Goal: Communication & Community: Ask a question

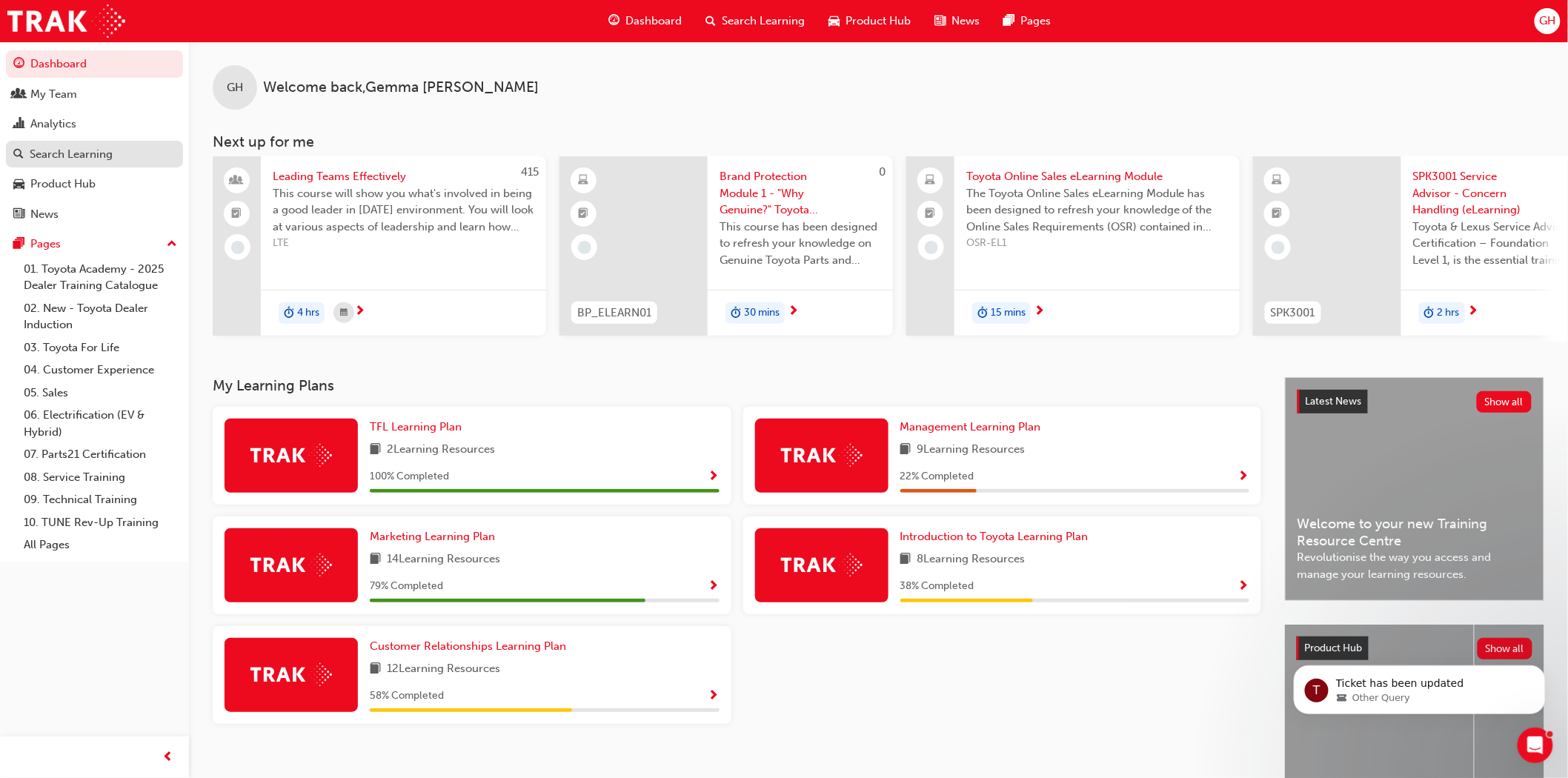
click at [48, 153] on div "Search Learning" at bounding box center [71, 154] width 83 height 17
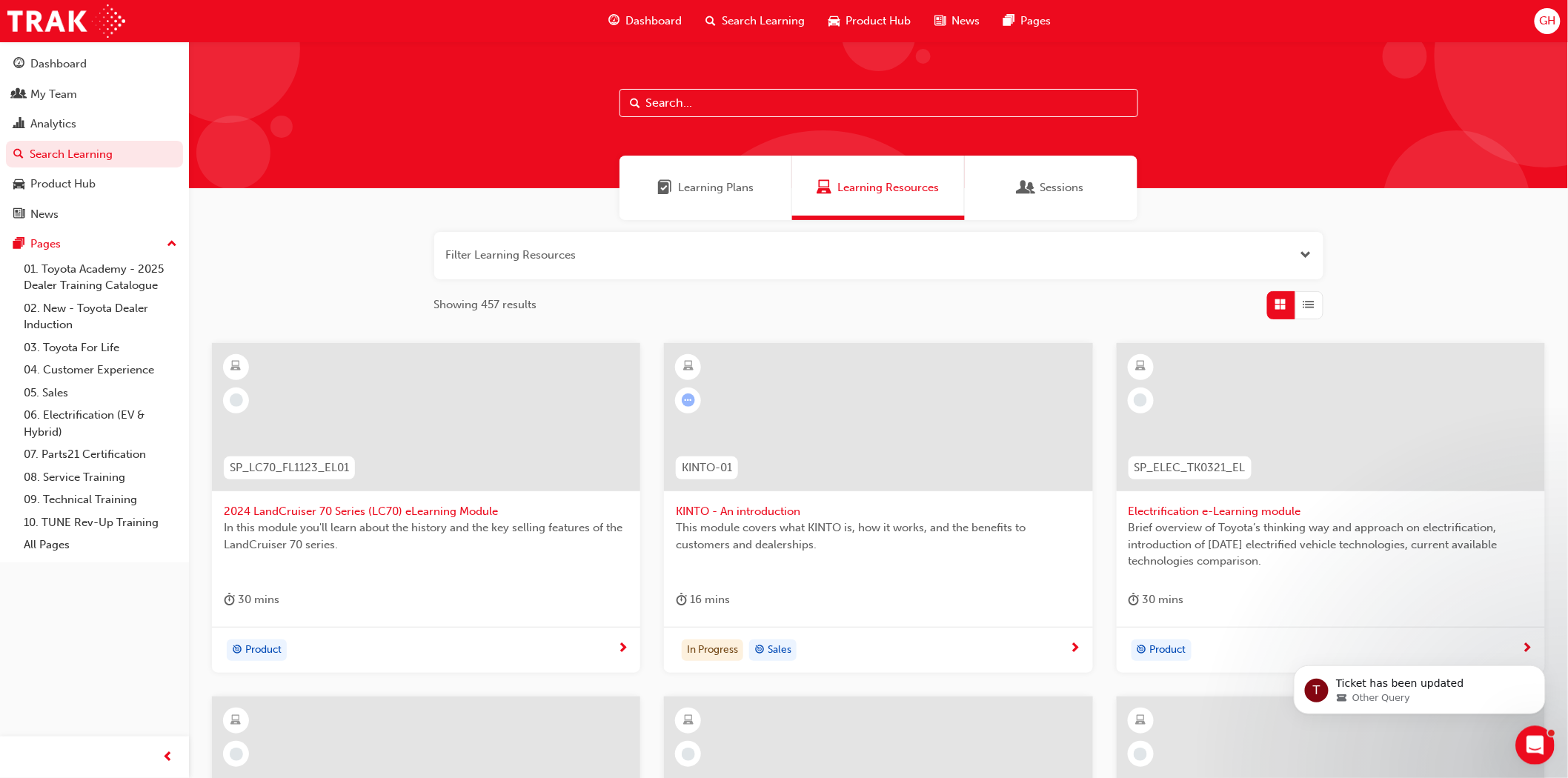
click at [1529, 741] on icon "Open Intercom Messenger" at bounding box center [1533, 744] width 24 height 24
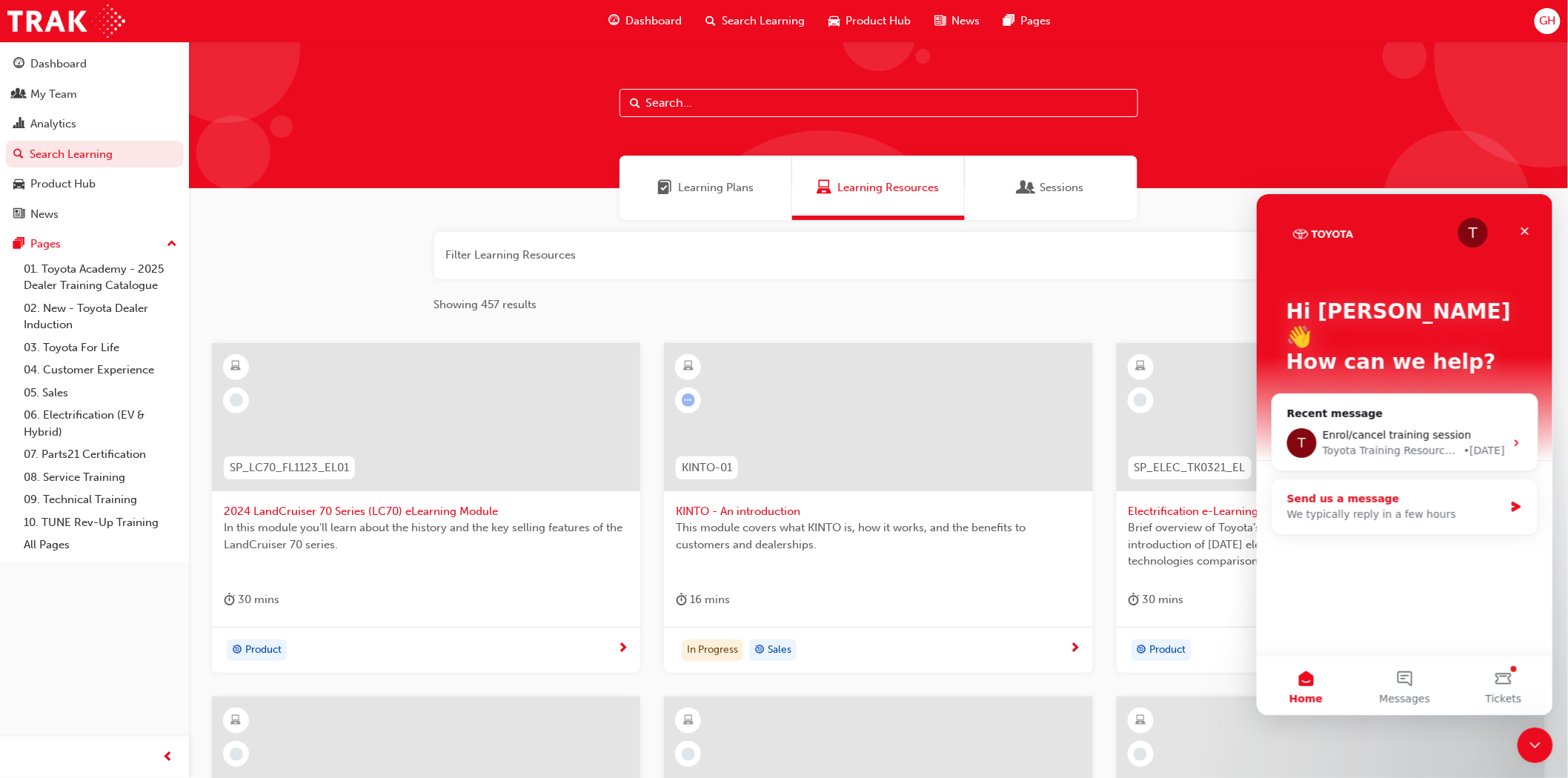
click at [1348, 491] on div "Send us a message" at bounding box center [1394, 498] width 217 height 15
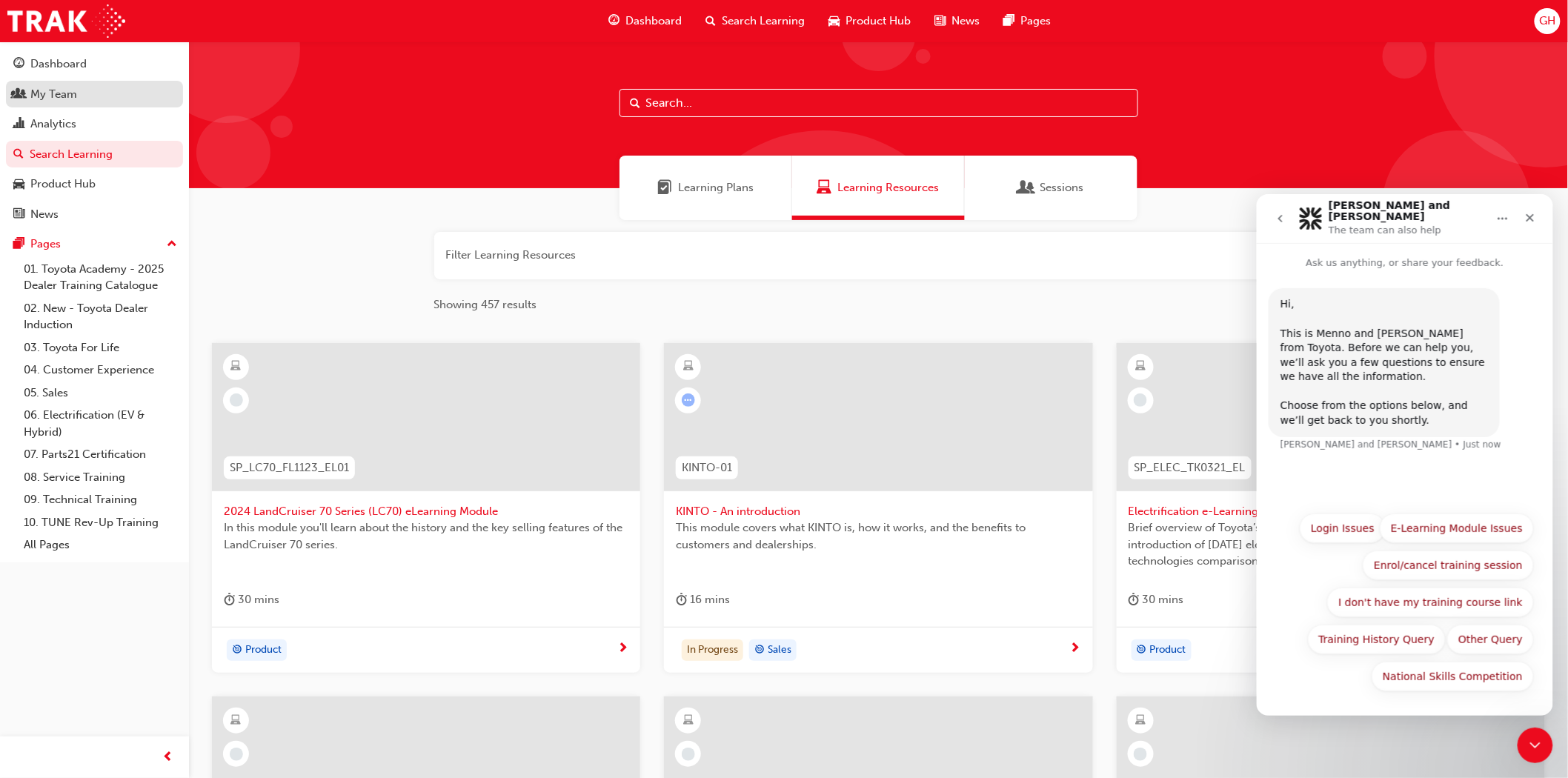
click at [78, 94] on div "My Team" at bounding box center [94, 94] width 162 height 19
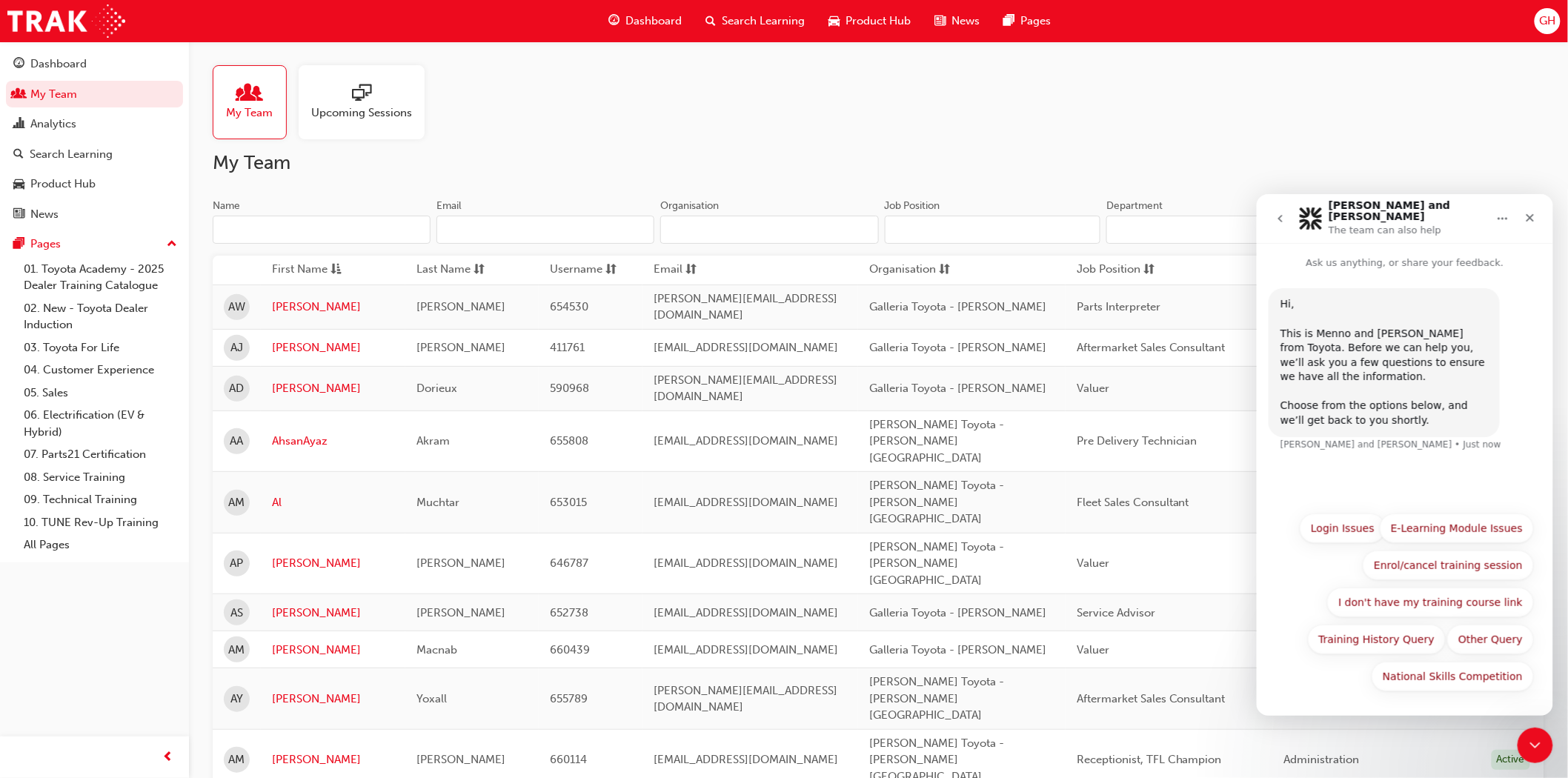
click at [291, 231] on input "Name" at bounding box center [322, 229] width 218 height 28
type input "joh"
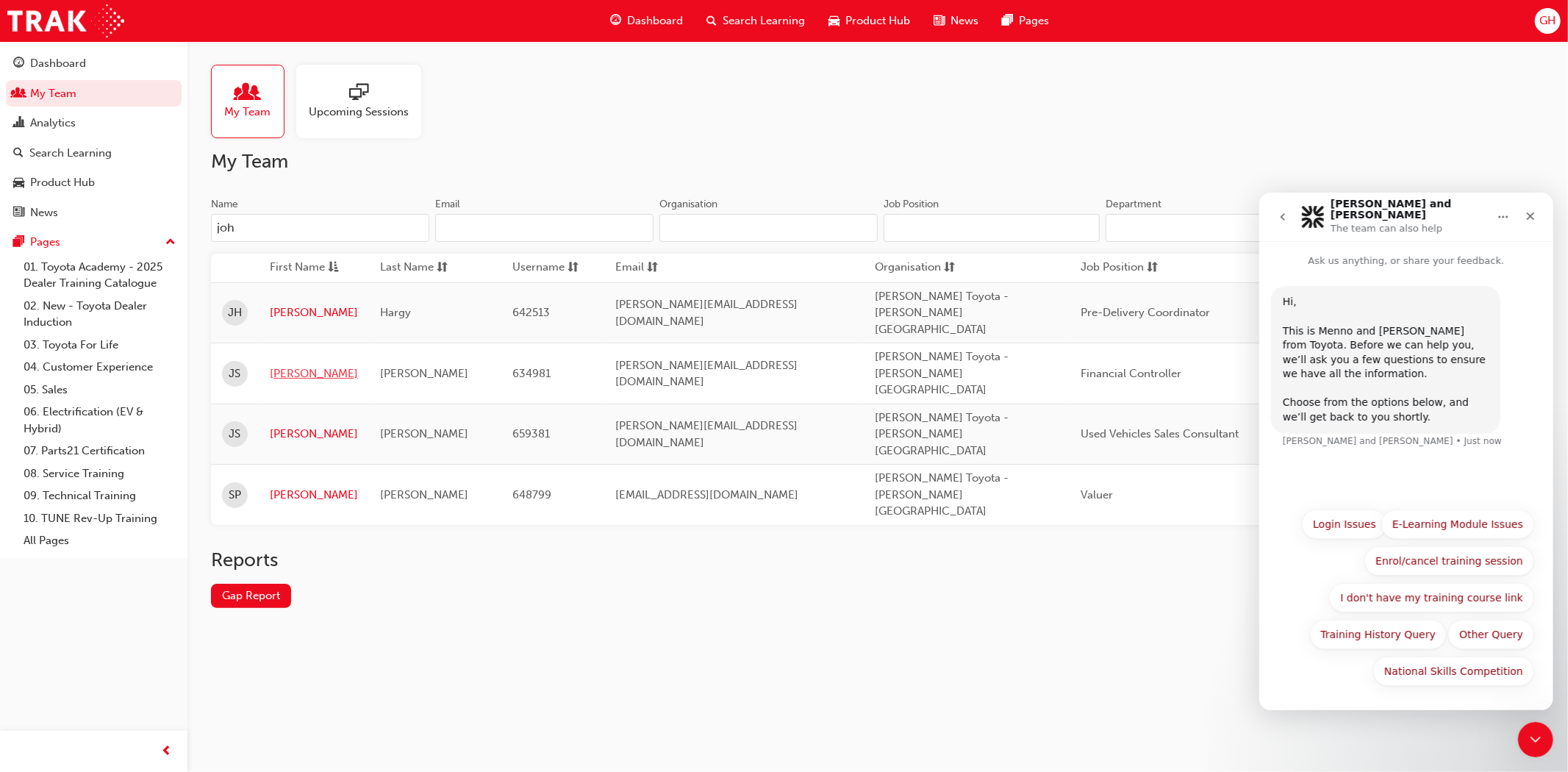
click at [295, 365] on link "[PERSON_NAME]" at bounding box center [314, 373] width 88 height 17
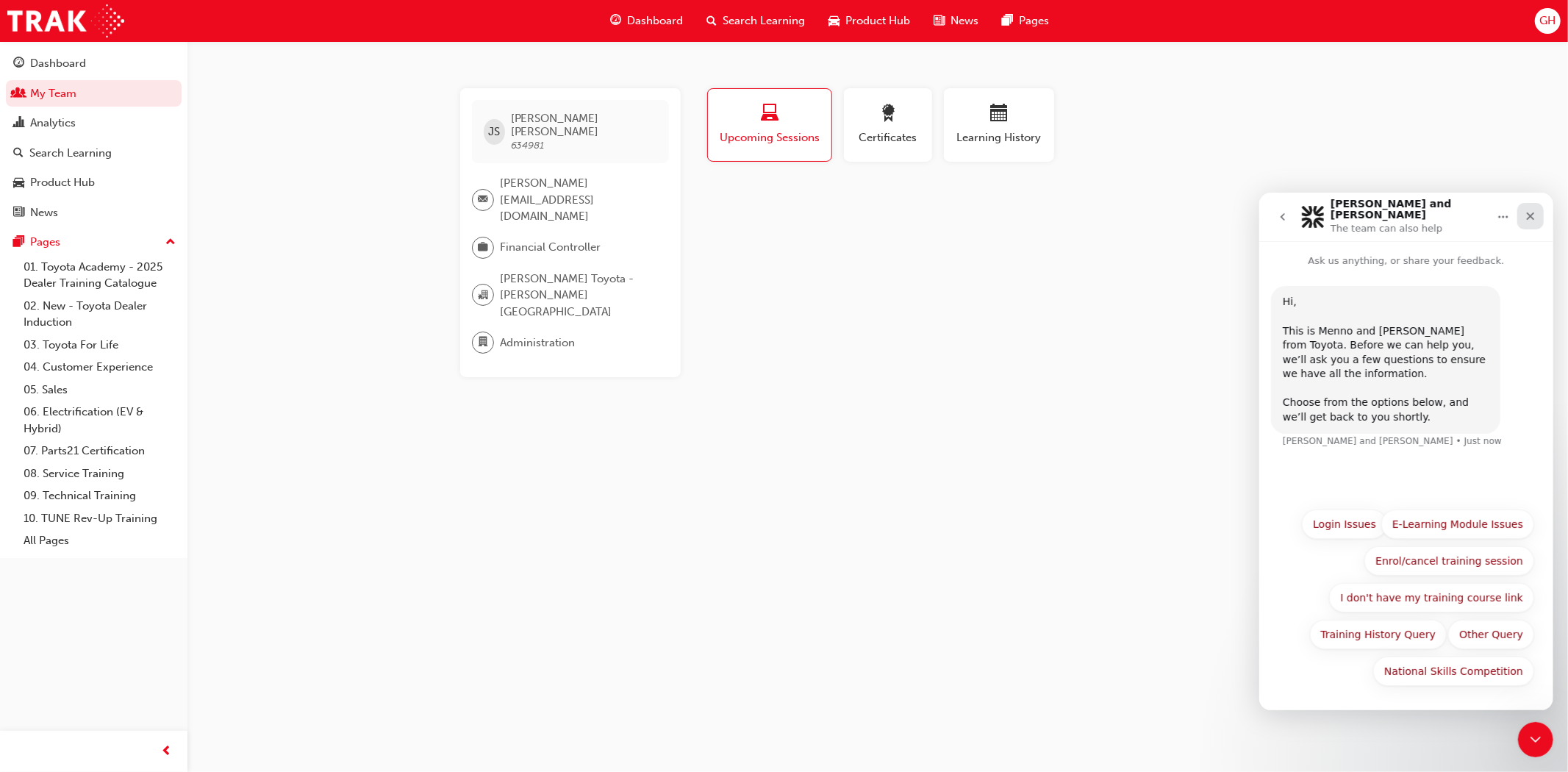
click at [1531, 210] on icon "Close" at bounding box center [1530, 215] width 12 height 12
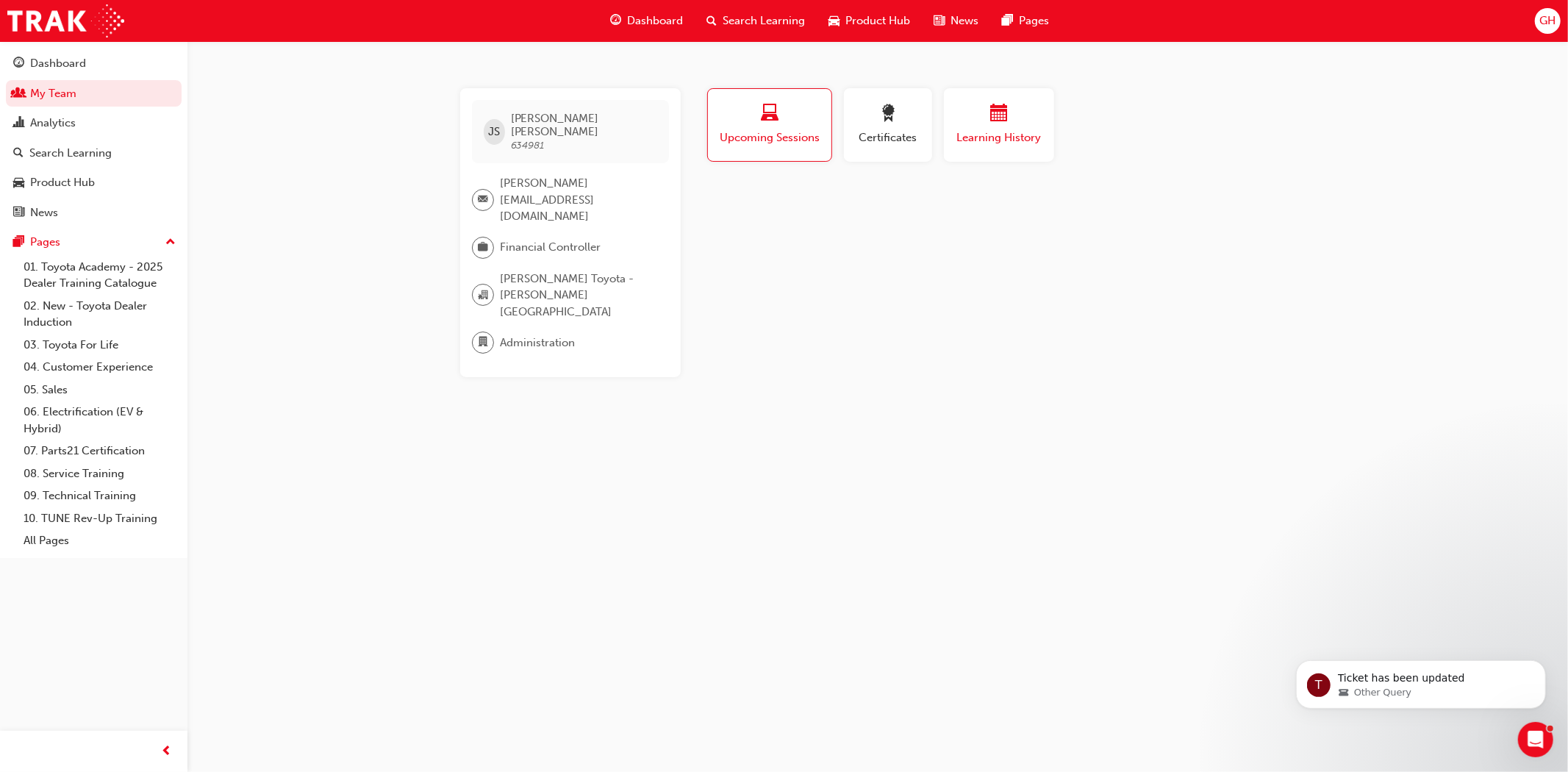
click at [990, 142] on span "Learning History" at bounding box center [999, 138] width 88 height 17
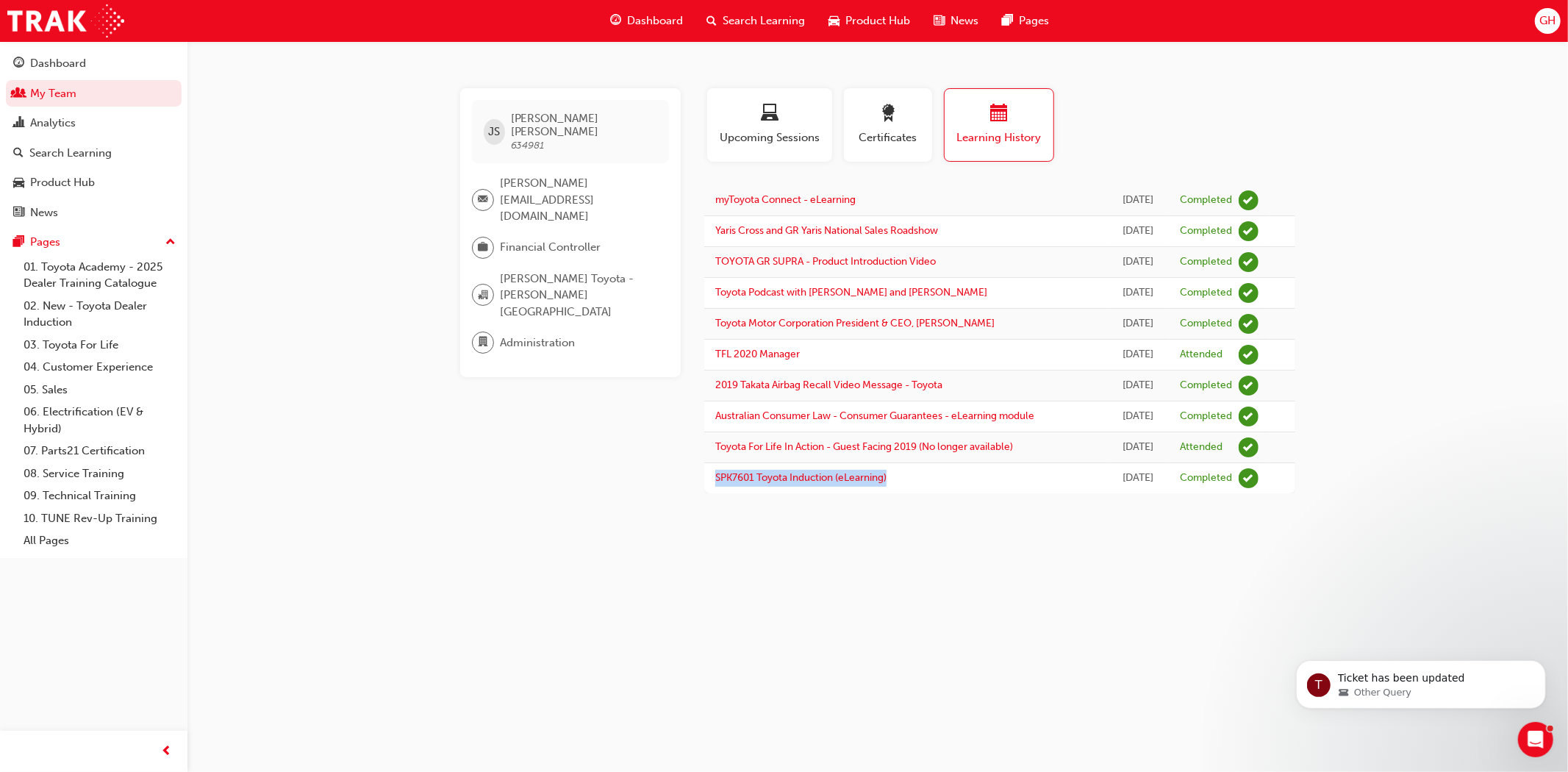
drag, startPoint x: 900, startPoint y: 478, endPoint x: 708, endPoint y: 483, distance: 192.1
click at [708, 483] on td "SPK7601 Toyota Induction (eLearning)" at bounding box center [905, 479] width 403 height 31
copy link "SPK7601 Toyota Induction (eLearning)"
drag, startPoint x: 555, startPoint y: 133, endPoint x: 515, endPoint y: 115, distance: 43.9
click at [515, 115] on div "JS [PERSON_NAME] 634981" at bounding box center [571, 131] width 197 height 63
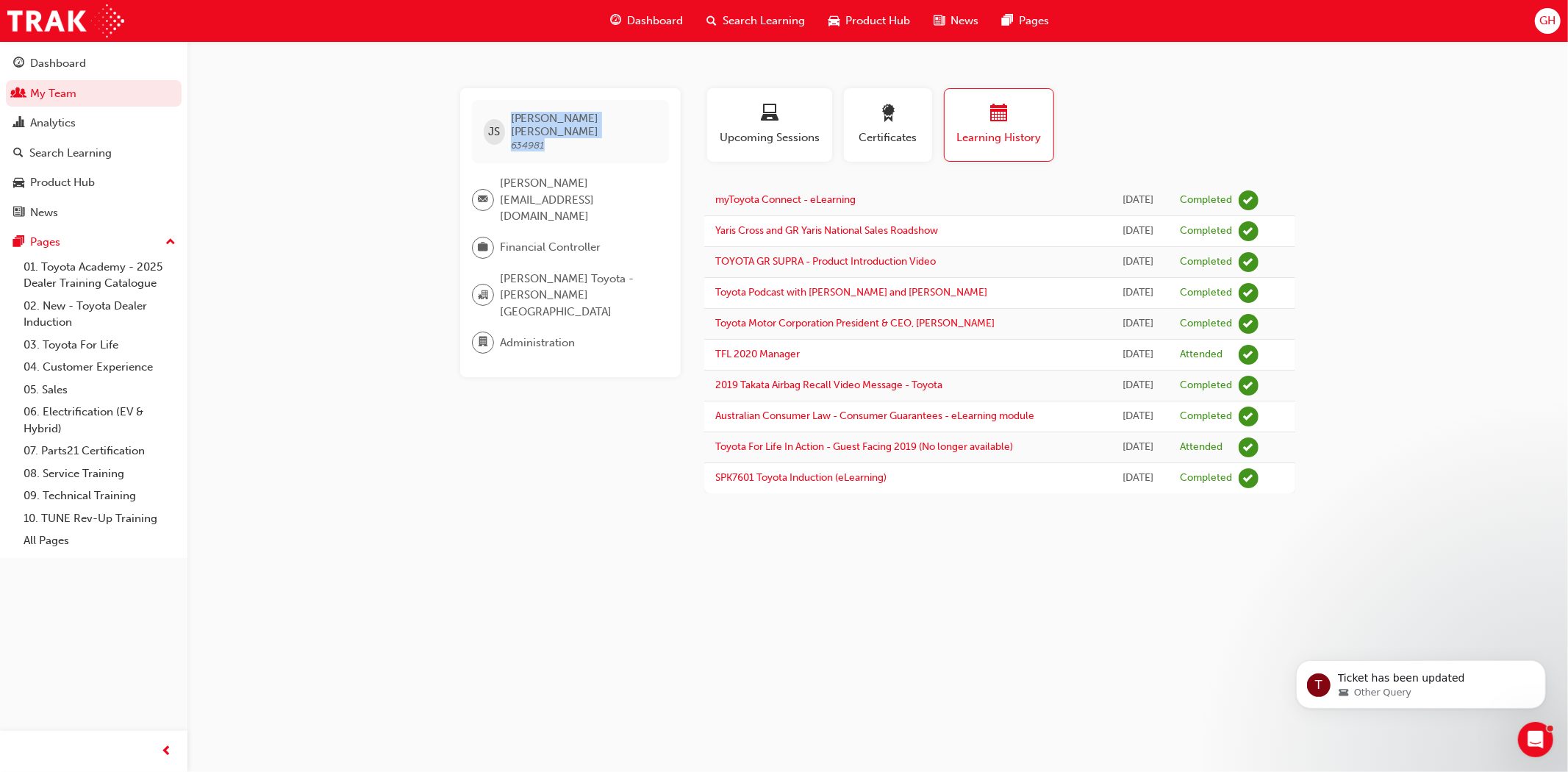
copy span "[PERSON_NAME] 634981"
click at [1532, 732] on icon "Open Intercom Messenger" at bounding box center [1534, 738] width 24 height 24
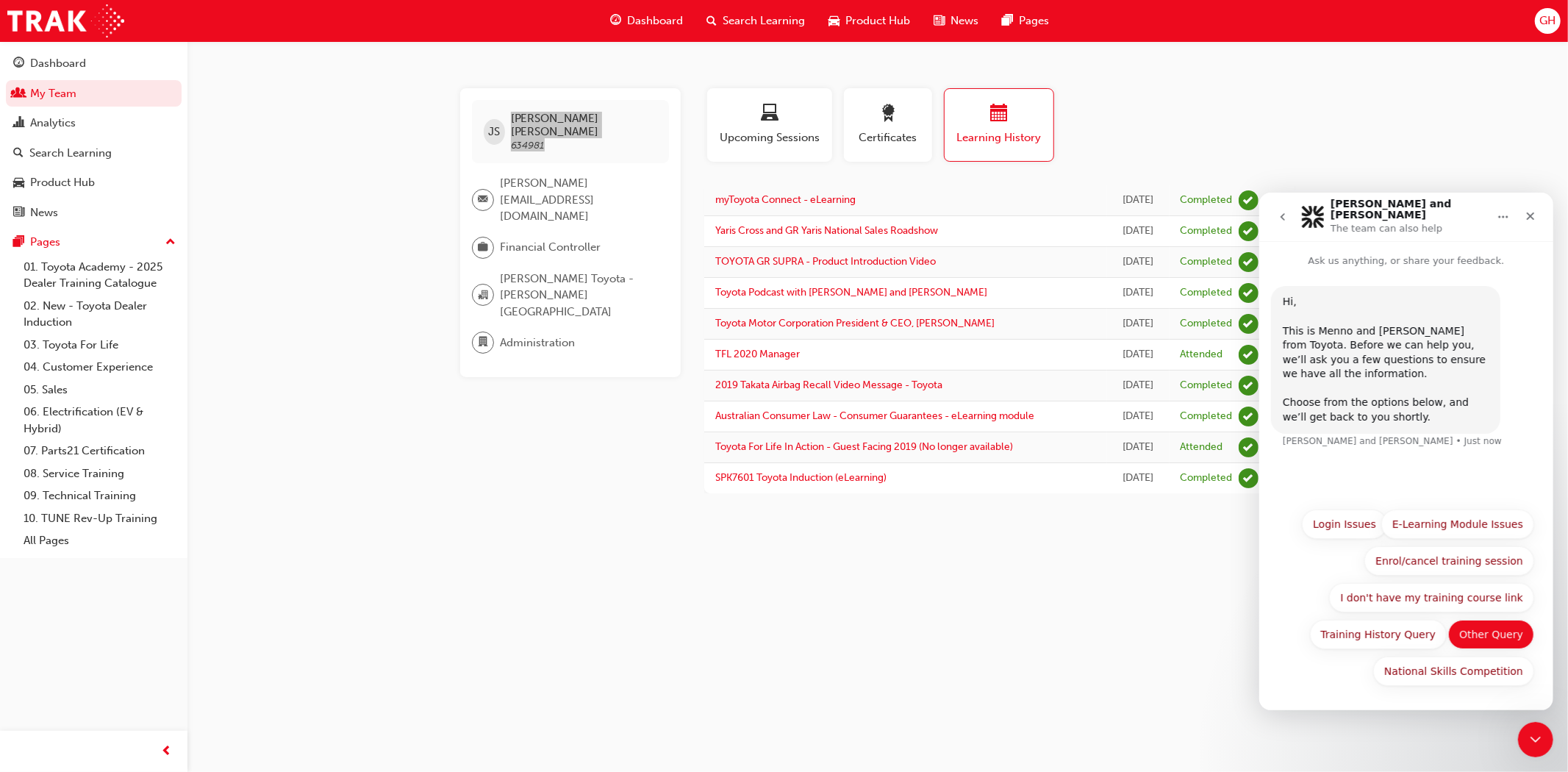
click at [1478, 636] on button "Other Query" at bounding box center [1490, 633] width 86 height 30
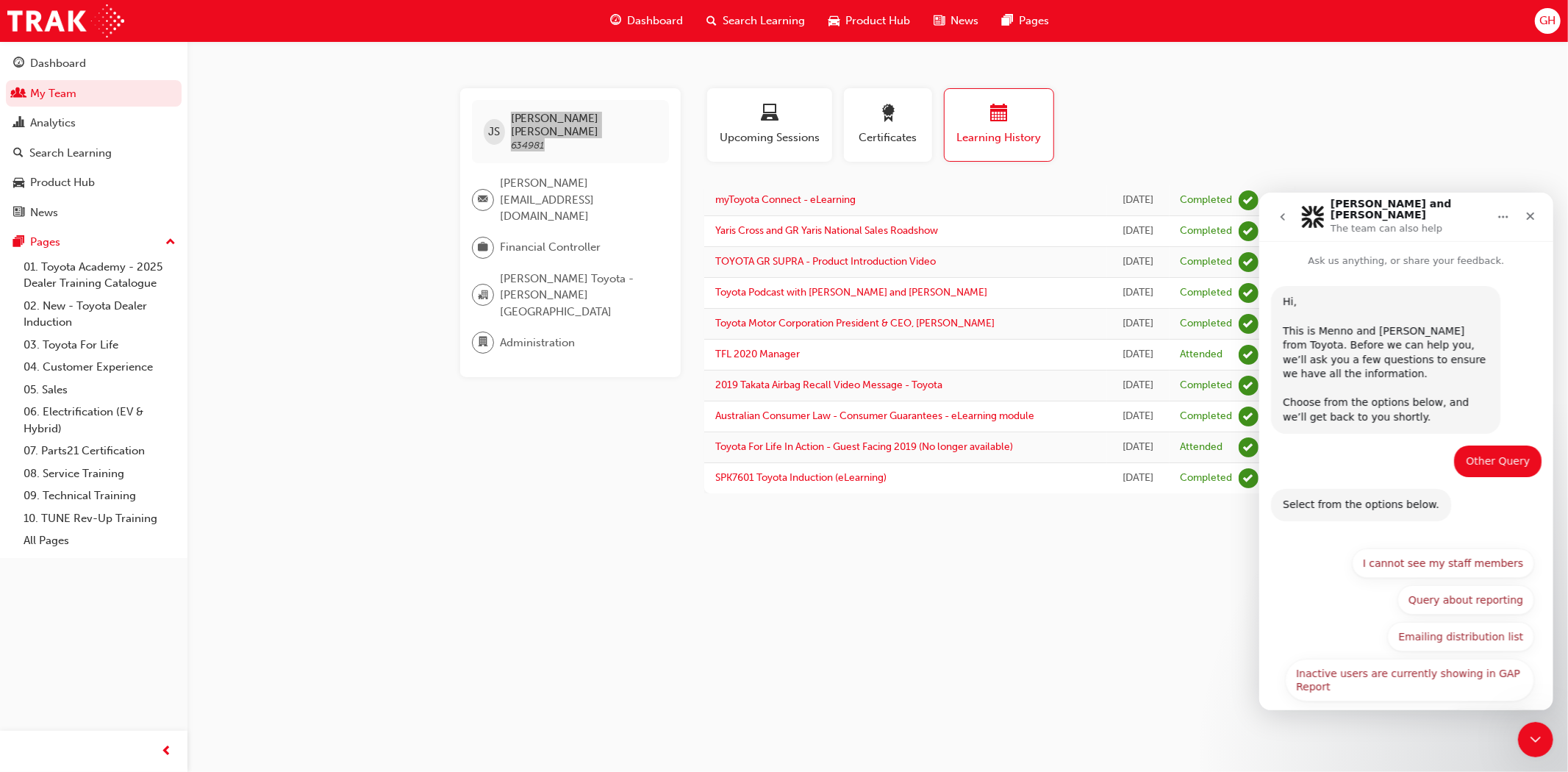
scroll to position [42, 0]
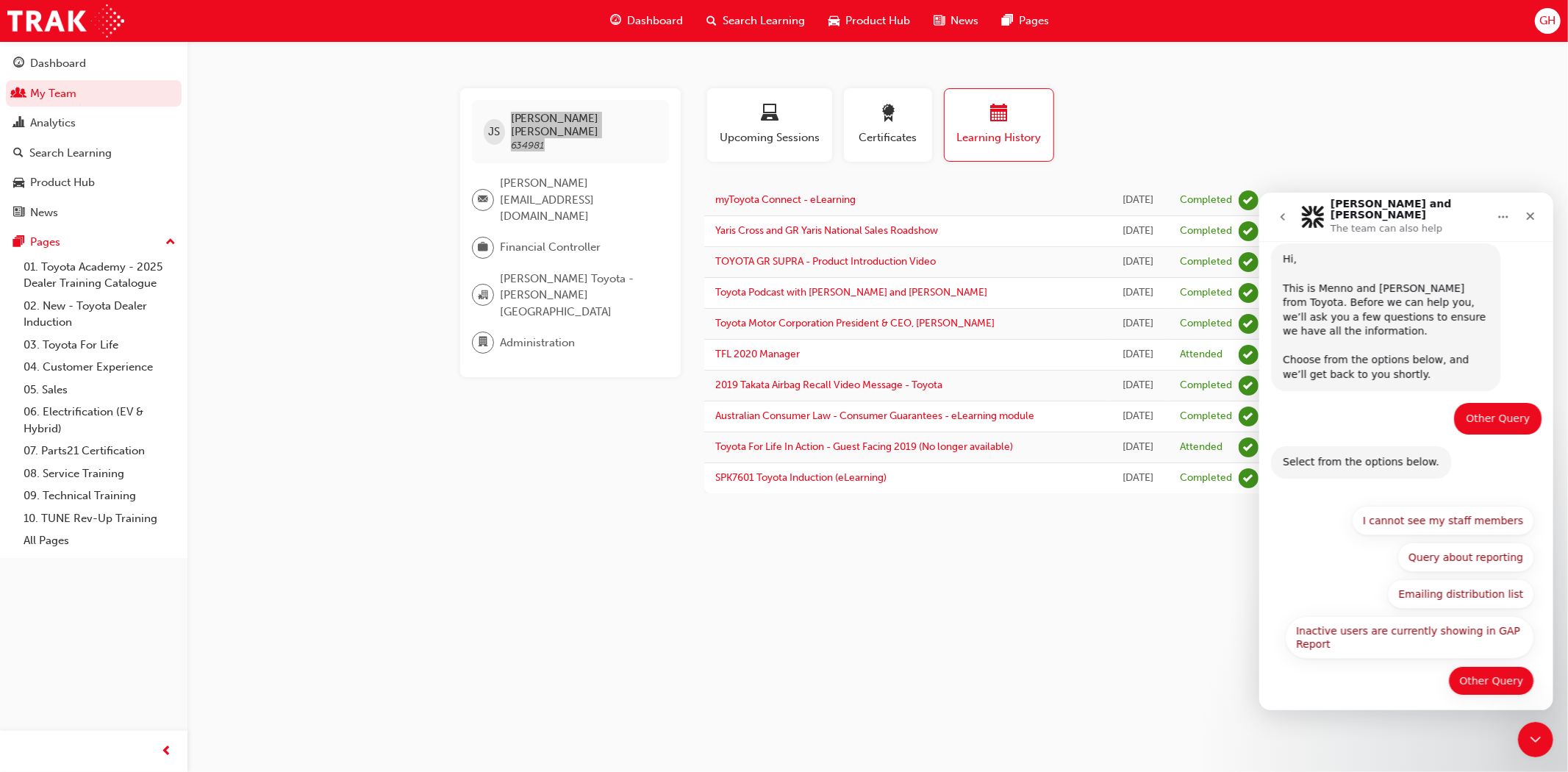
click at [1481, 666] on button "Other Query" at bounding box center [1490, 680] width 86 height 30
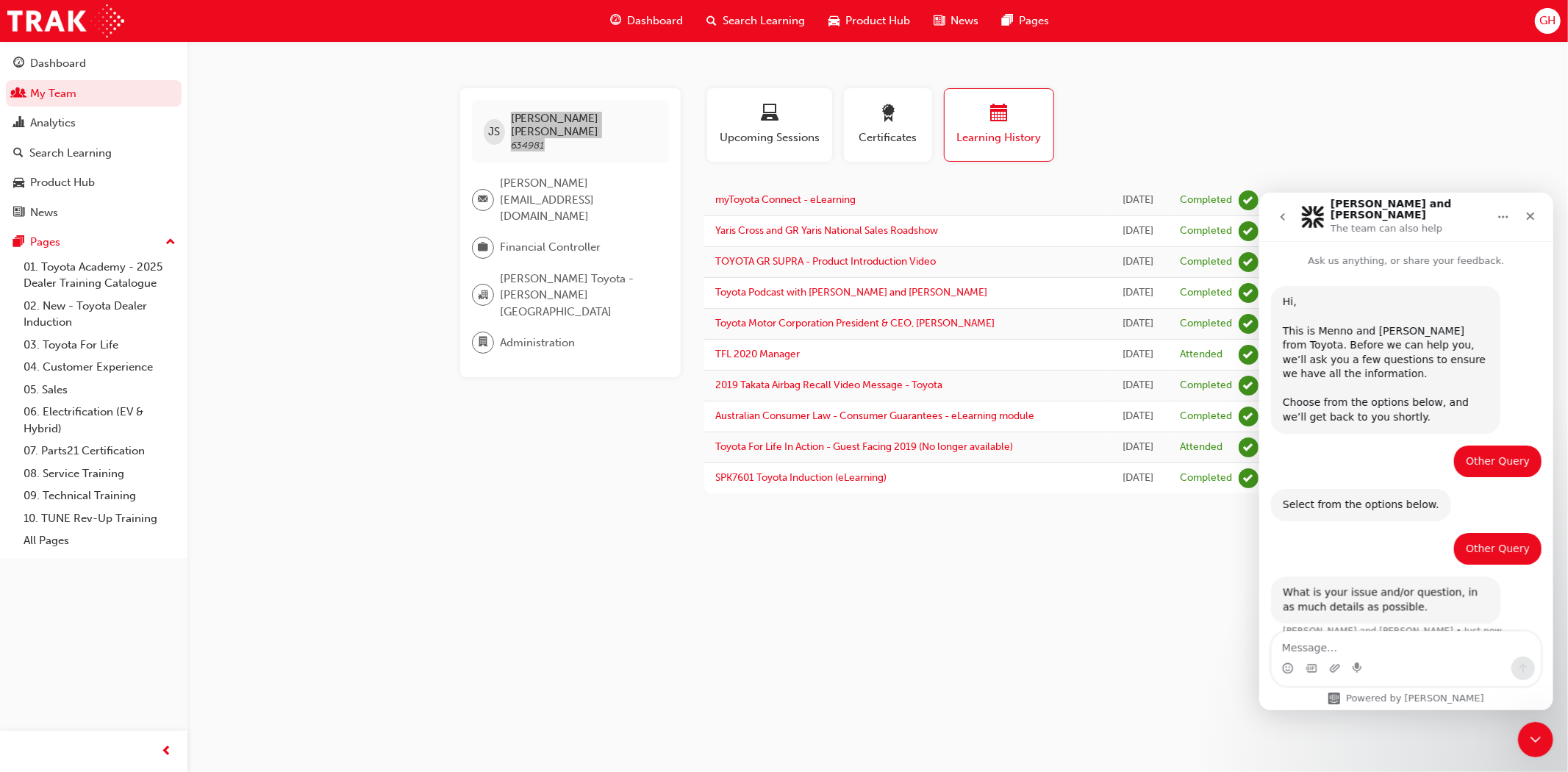
scroll to position [13, 0]
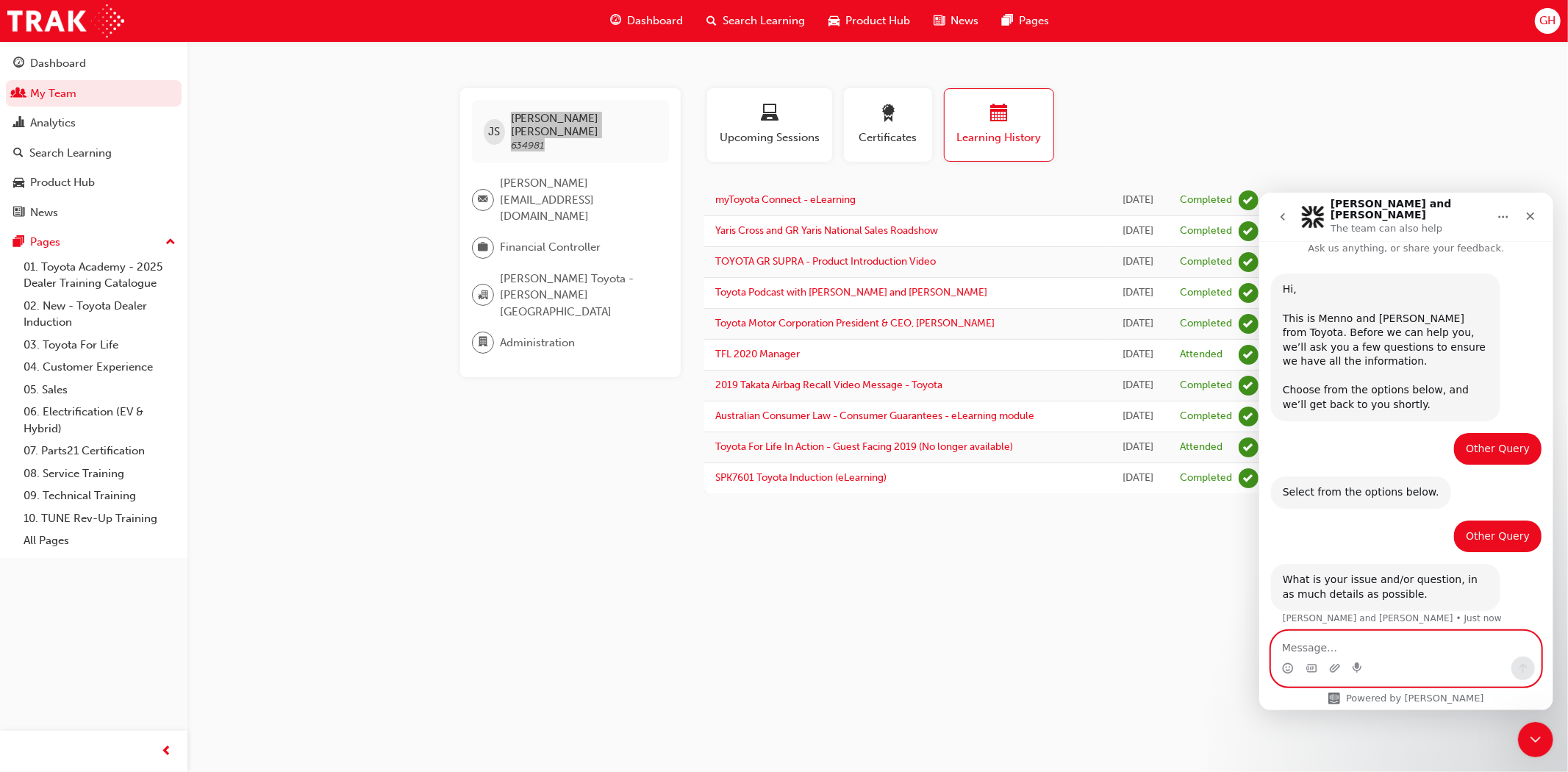
click at [1312, 647] on textarea "Message…" at bounding box center [1406, 643] width 269 height 25
paste textarea "Hi [PERSON_NAME] and [PERSON_NAME], hope you're well :) - [PERSON_NAME] 634981 …"
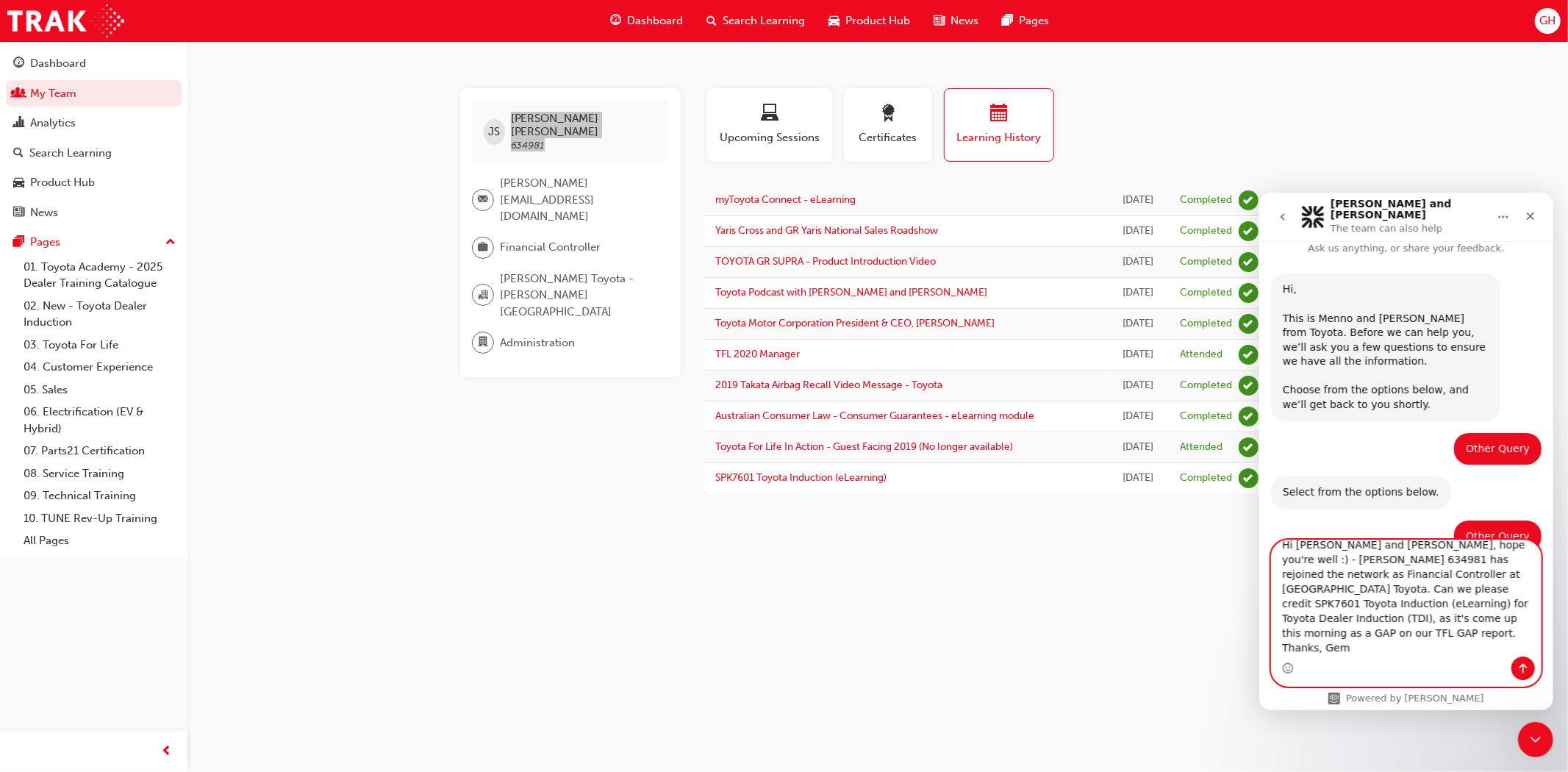
scroll to position [101, 0]
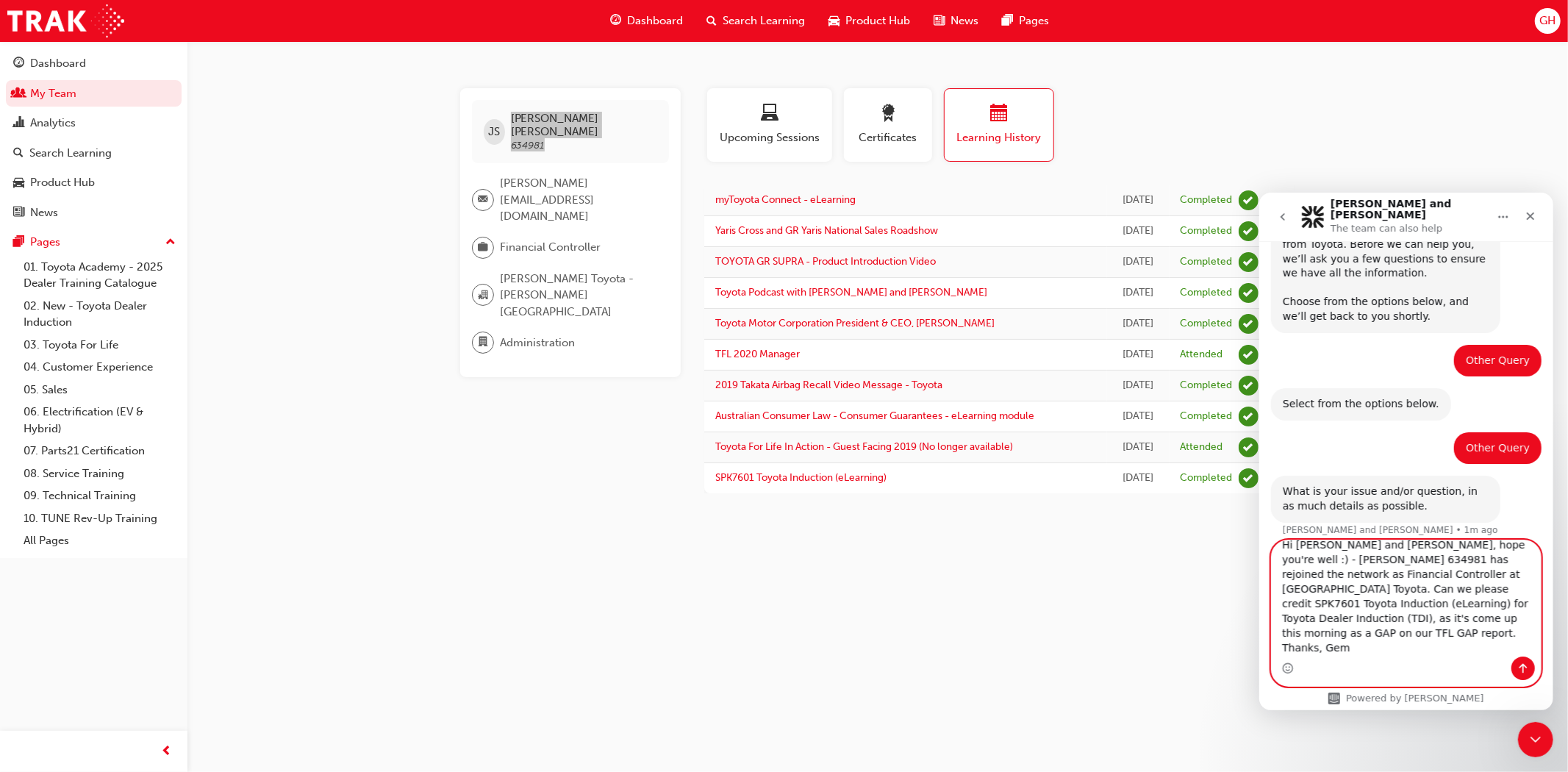
type textarea "Hi [PERSON_NAME] and [PERSON_NAME], hope you're well :) - [PERSON_NAME] 634981 …"
click at [1519, 666] on icon "Send a message…" at bounding box center [1522, 668] width 12 height 12
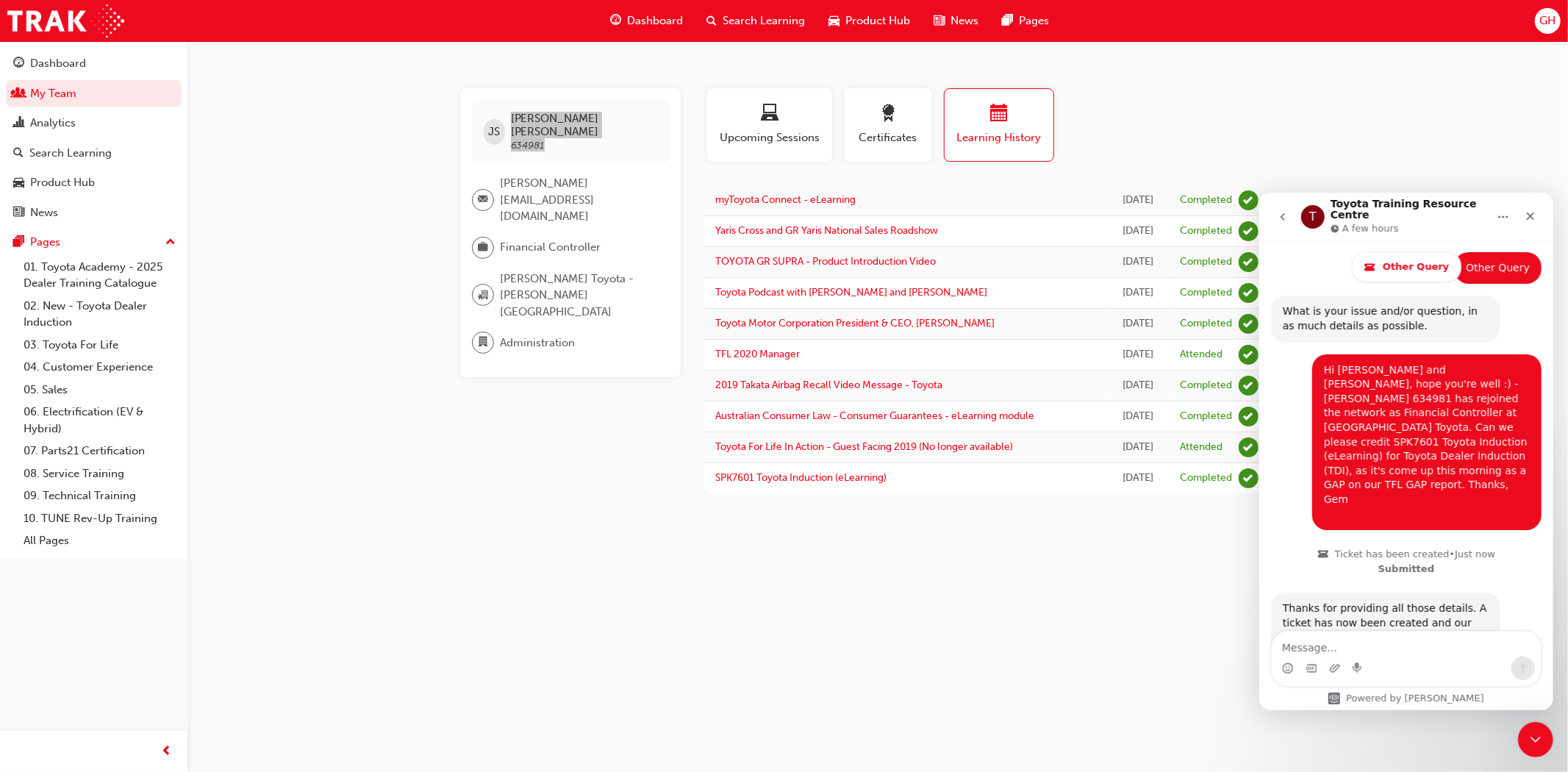
scroll to position [364, 0]
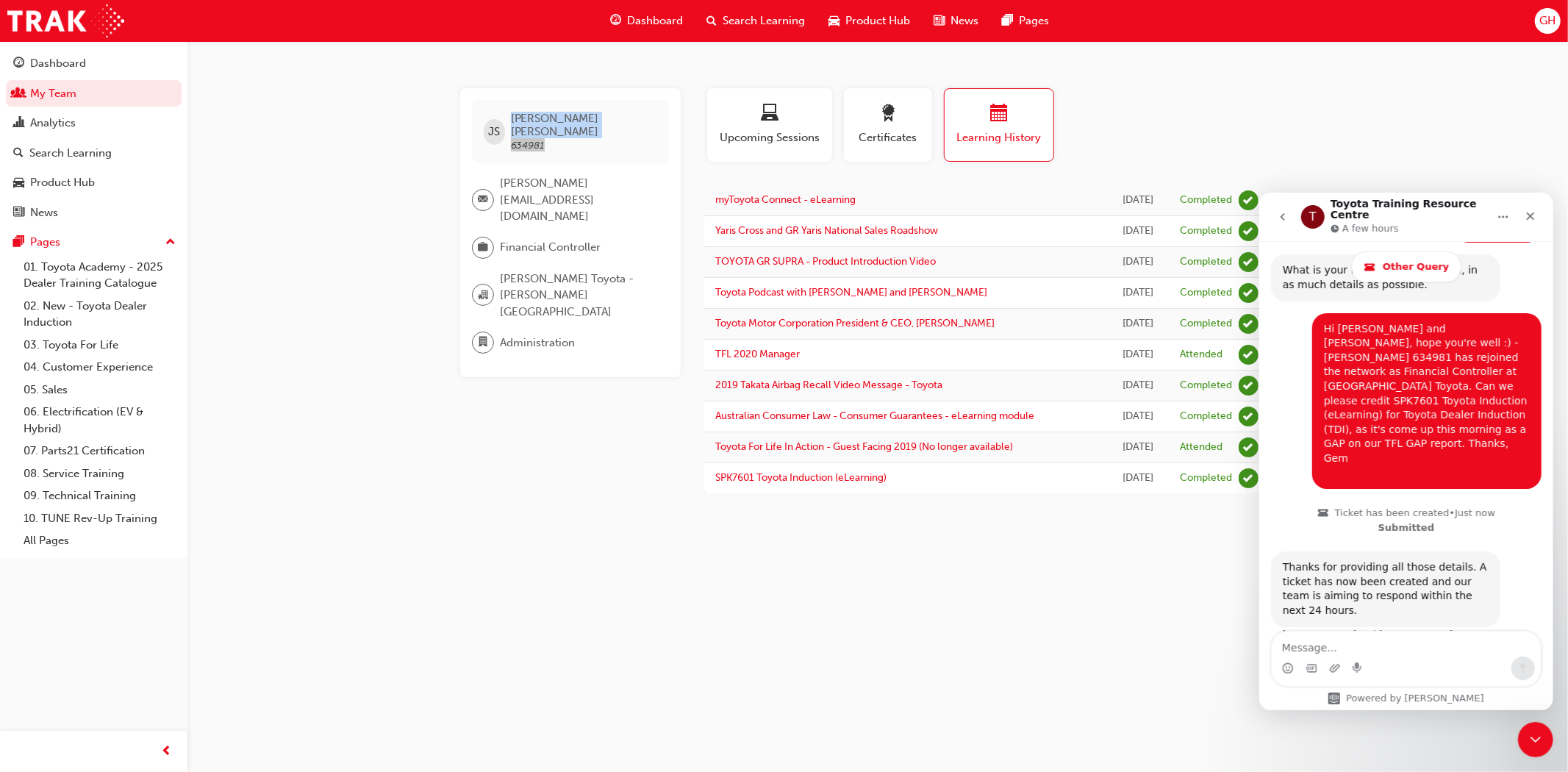
click at [620, 541] on div "JS [PERSON_NAME] 634981 [PERSON_NAME][EMAIL_ADDRESS][DOMAIN_NAME] Financial Con…" at bounding box center [784, 386] width 1568 height 772
click at [1534, 215] on icon "Close" at bounding box center [1530, 215] width 12 height 12
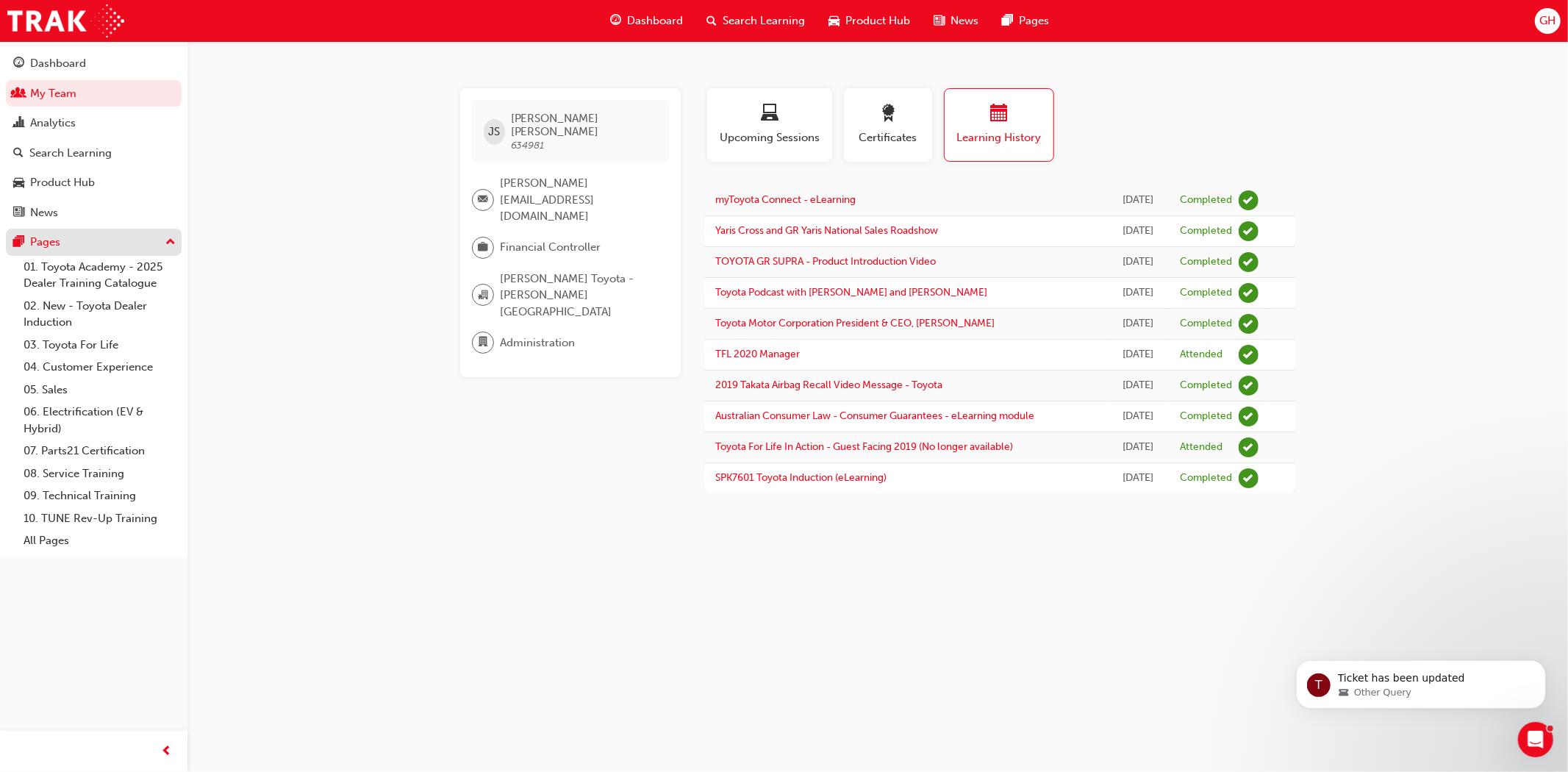
scroll to position [0, 0]
click at [946, 589] on div "JS [PERSON_NAME] 634981 [PERSON_NAME][EMAIL_ADDRESS][DOMAIN_NAME] Financial Con…" at bounding box center [784, 386] width 1568 height 772
